Goal: Navigation & Orientation: Find specific page/section

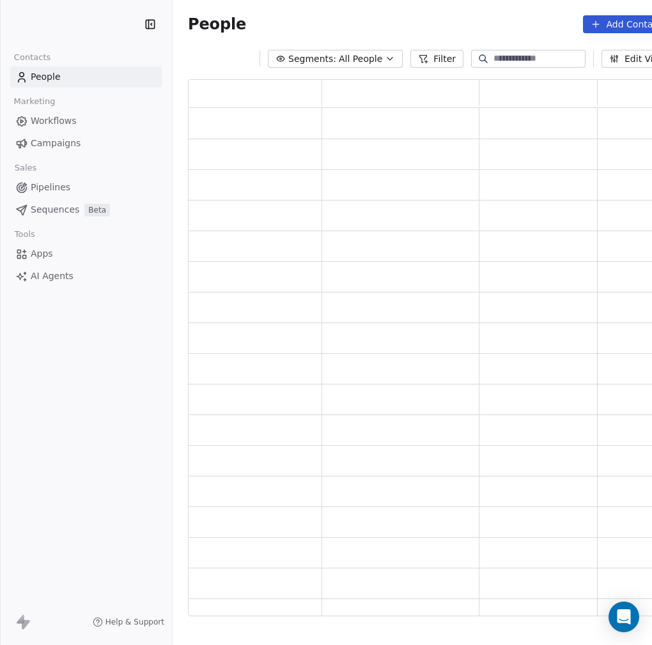
scroll to position [528, 481]
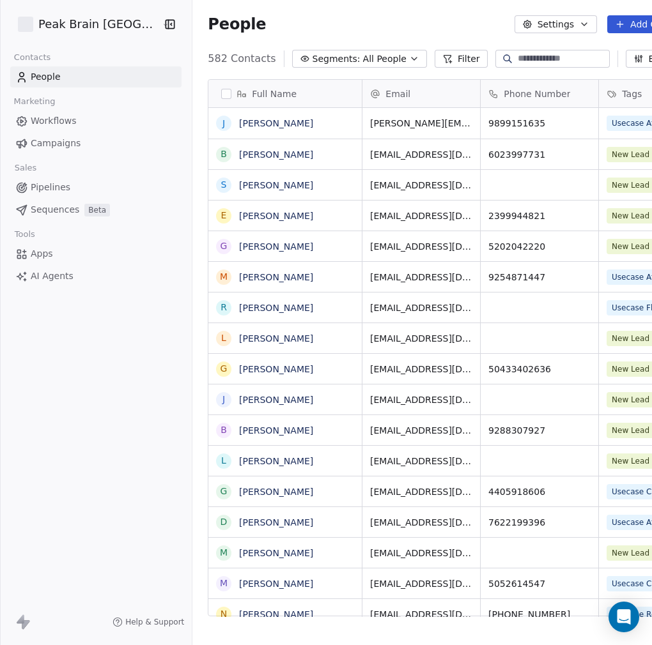
click at [409, 58] on icon "button" at bounding box center [414, 59] width 10 height 10
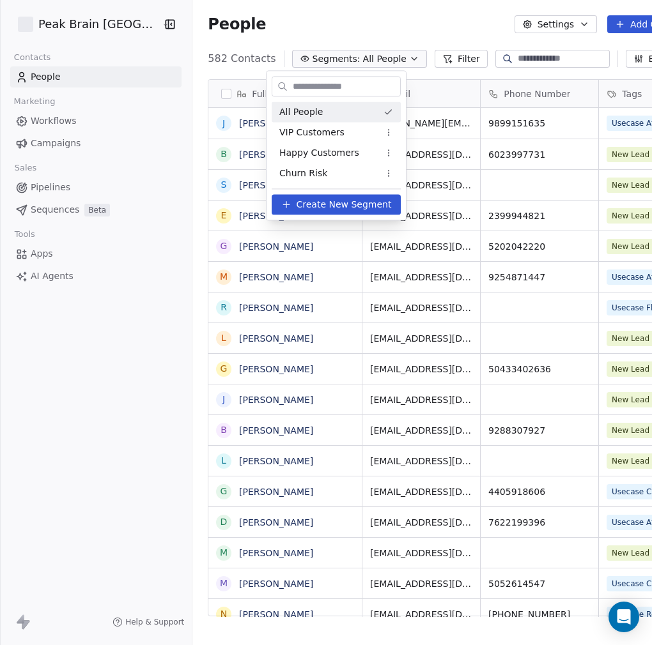
scroll to position [558, 509]
click at [381, 33] on html "Peak Brain [GEOGRAPHIC_DATA] Contacts People Marketing Workflows Campaigns Sale…" at bounding box center [326, 322] width 652 height 645
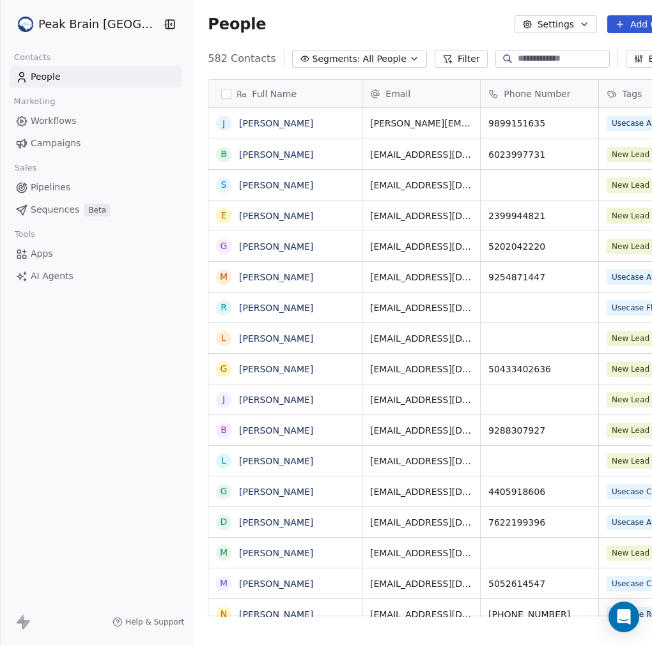
click at [61, 117] on span "Workflows" at bounding box center [54, 120] width 46 height 13
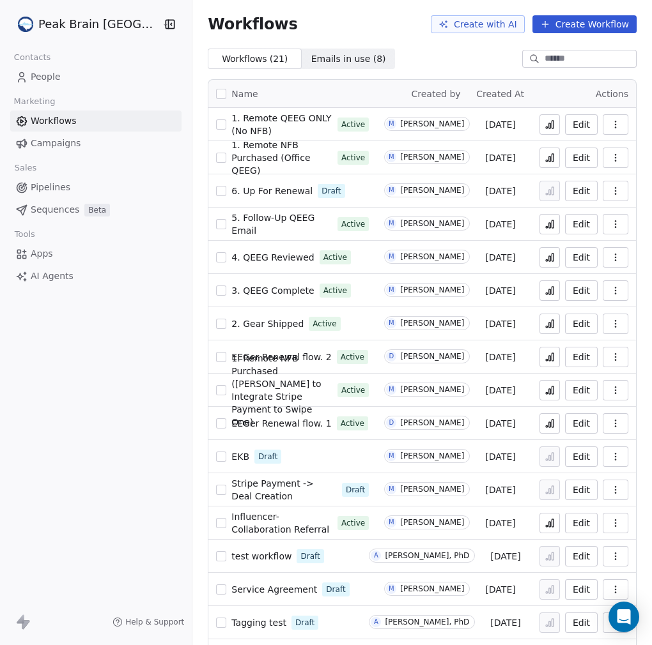
click at [75, 79] on link "People" at bounding box center [95, 76] width 171 height 21
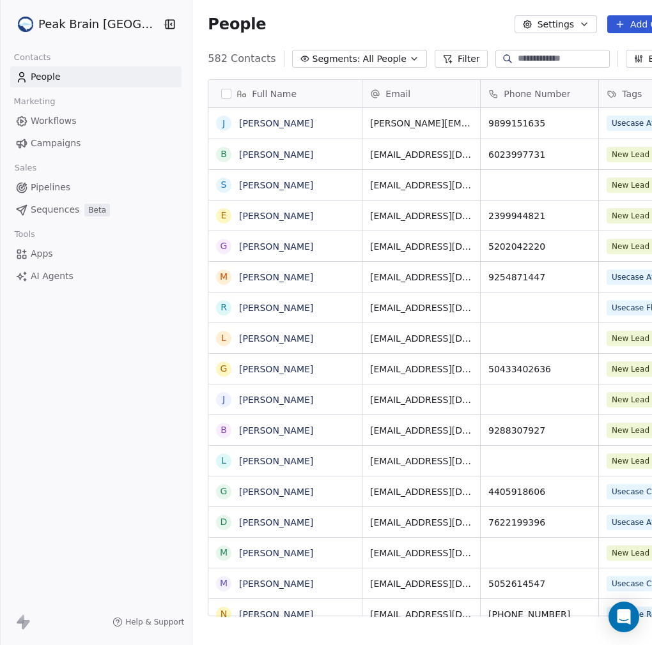
scroll to position [558, 509]
click at [53, 182] on span "Pipelines" at bounding box center [51, 187] width 40 height 13
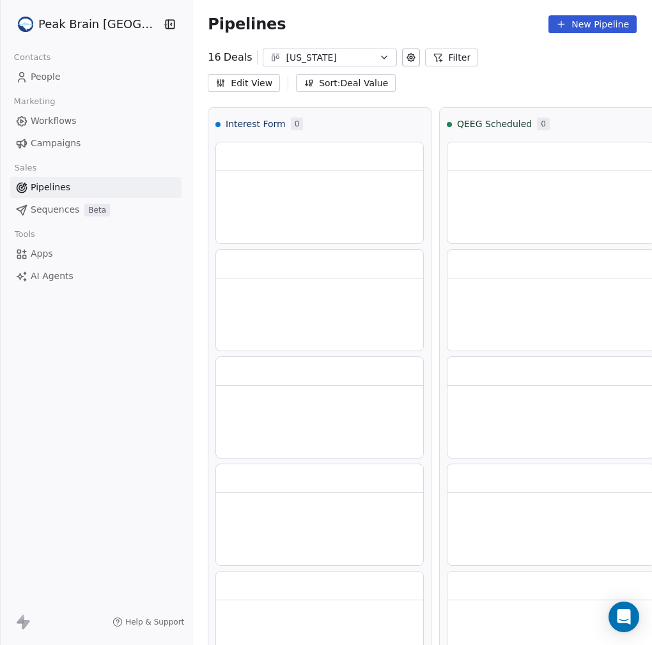
click at [379, 60] on icon "button" at bounding box center [384, 57] width 10 height 10
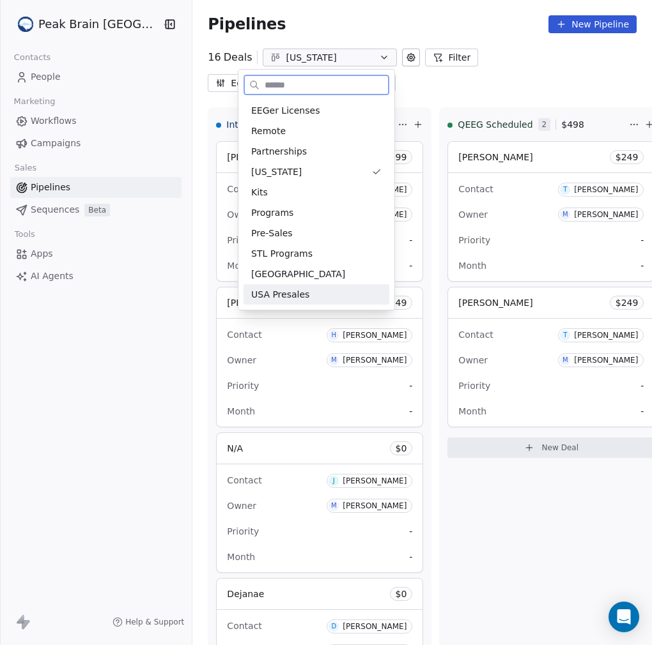
click at [278, 290] on span "USA Presales" at bounding box center [280, 294] width 58 height 13
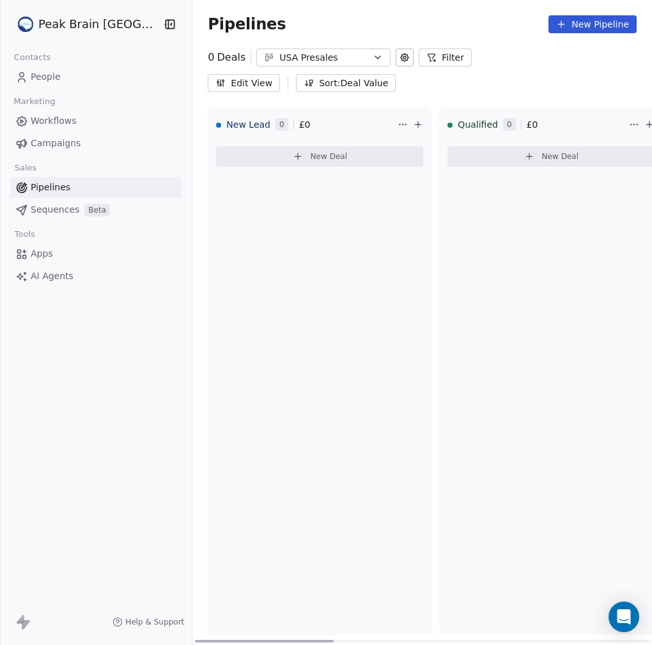
click at [344, 48] on div "Pipelines New Pipeline" at bounding box center [421, 24] width 459 height 49
click at [341, 54] on div "USA Presales" at bounding box center [323, 57] width 88 height 13
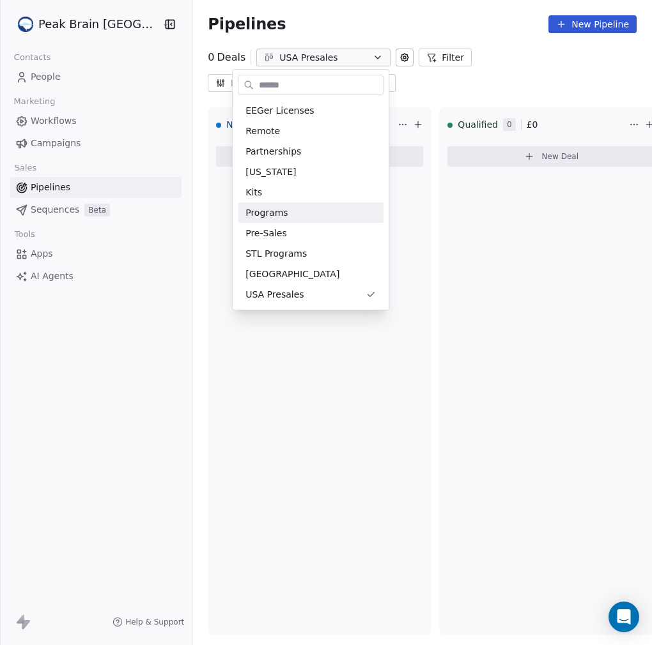
click at [105, 231] on html "Peak Brain [GEOGRAPHIC_DATA] Contacts People Marketing Workflows Campaigns Sale…" at bounding box center [326, 322] width 652 height 645
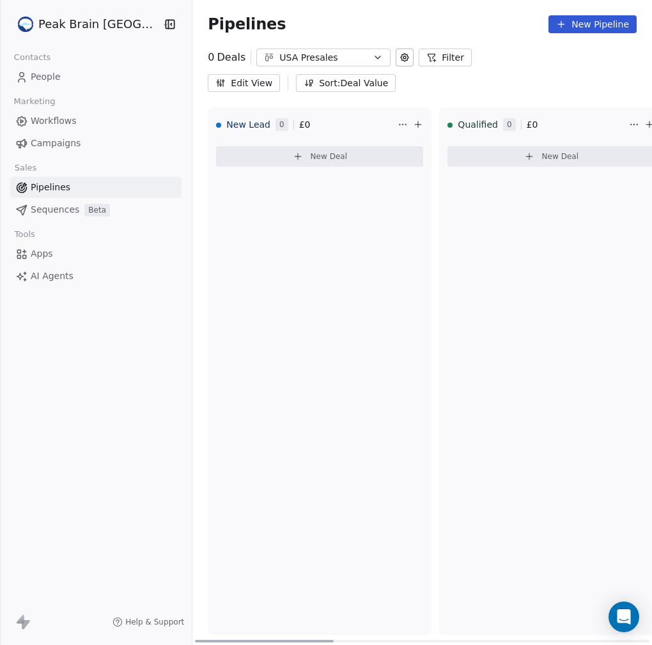
click at [280, 74] on button "Edit View" at bounding box center [244, 83] width 72 height 18
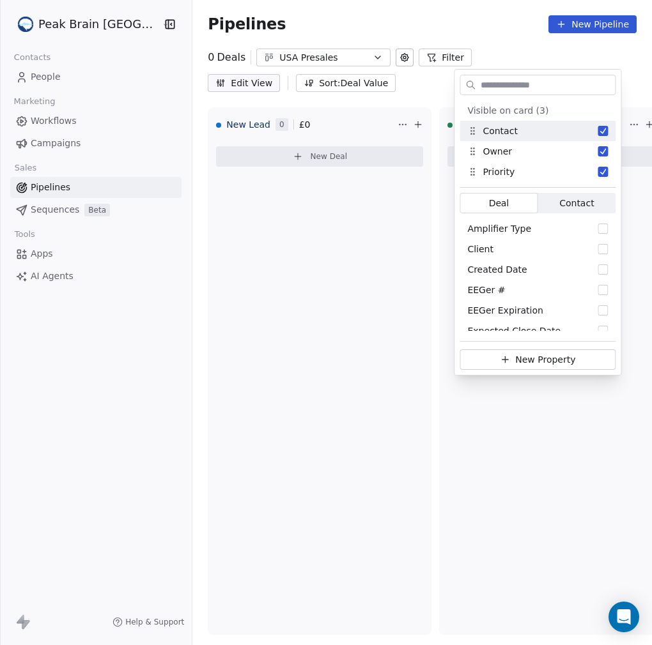
click at [482, 22] on div "Pipelines New Pipeline" at bounding box center [422, 24] width 429 height 18
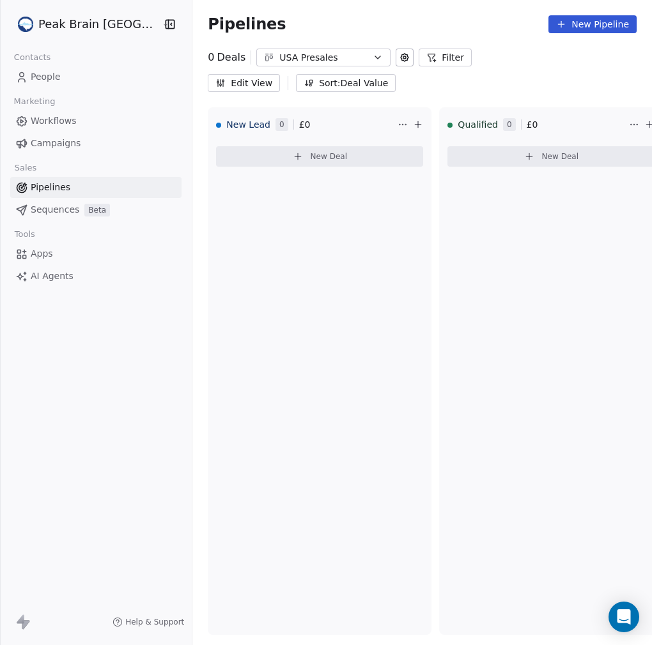
click at [334, 51] on div "USA Presales" at bounding box center [323, 57] width 88 height 13
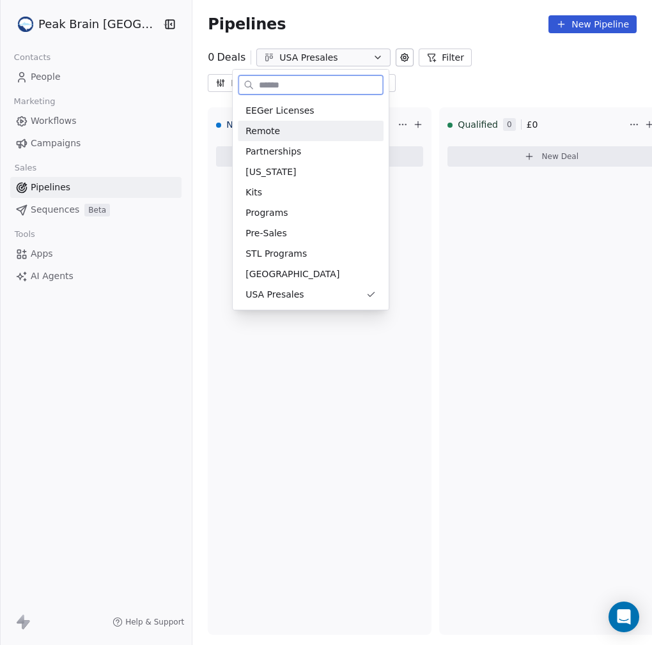
click at [266, 129] on span "Remote" at bounding box center [262, 131] width 35 height 13
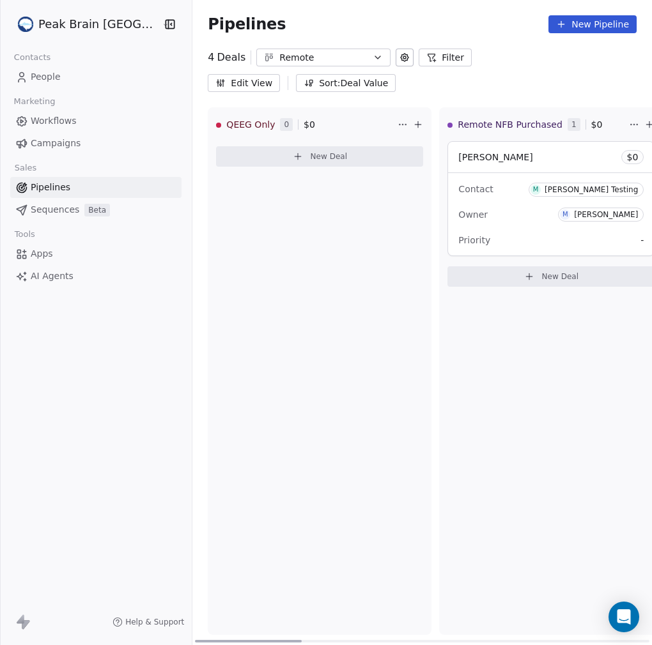
drag, startPoint x: 271, startPoint y: 641, endPoint x: 16, endPoint y: 539, distance: 274.7
click at [195, 640] on div at bounding box center [248, 641] width 106 height 3
